Goal: Task Accomplishment & Management: Manage account settings

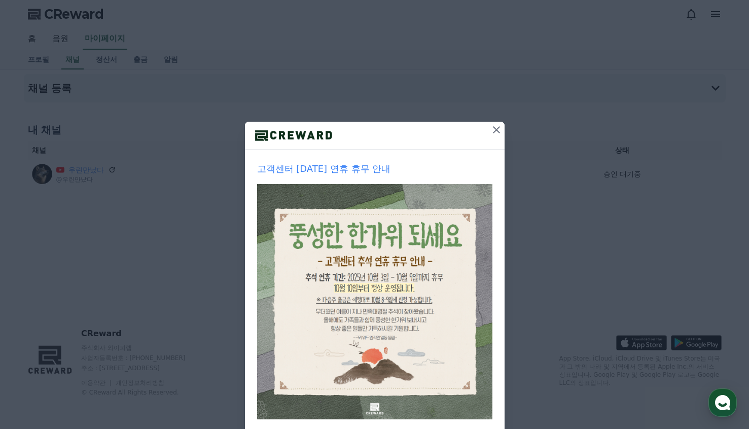
click at [491, 131] on icon at bounding box center [497, 130] width 12 height 12
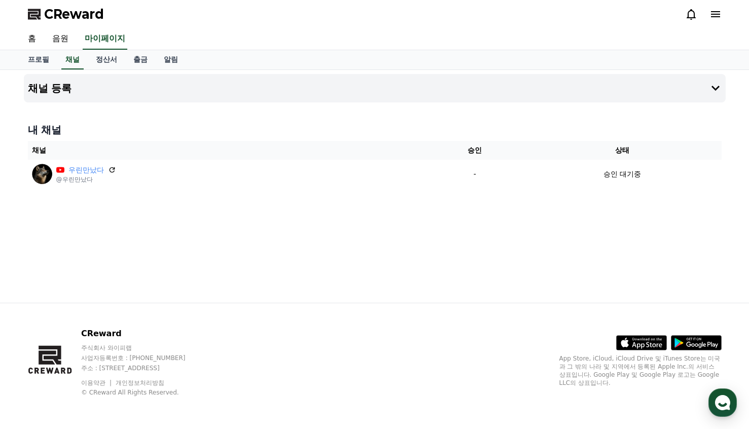
click at [422, 232] on div "채널 등록 내 채널 채널 승인 상태 우린만났다 @우린만났다 - 승인 대기중" at bounding box center [375, 186] width 710 height 233
click at [513, 239] on div "채널 등록 내 채널 채널 승인 상태 우린만났다 @우린만났다 - 승인 대기중" at bounding box center [375, 186] width 710 height 233
click at [349, 237] on div "채널 등록 내 채널 채널 승인 상태 우린만났다 @우린만났다 - 승인 대기중" at bounding box center [375, 186] width 710 height 233
